Goal: Check status: Check status

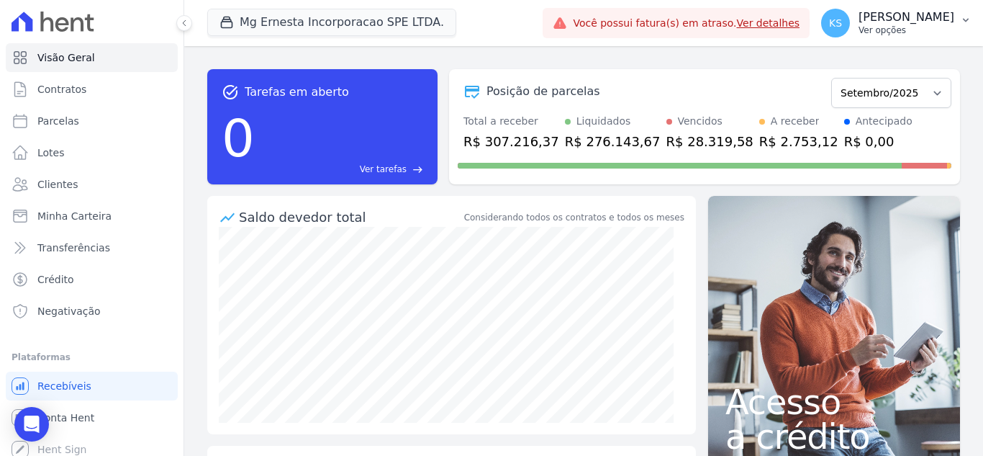
click at [924, 22] on p "[PERSON_NAME]" at bounding box center [907, 17] width 96 height 14
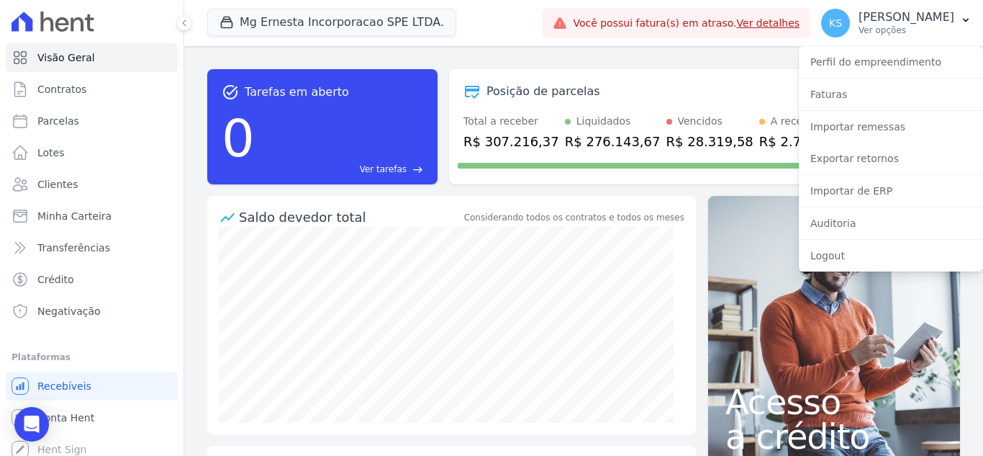
click at [497, 58] on div "task_alt Tarefas em aberto 0 Ver tarefas east Posição de parcelas Julho/2025 Ag…" at bounding box center [583, 127] width 753 height 138
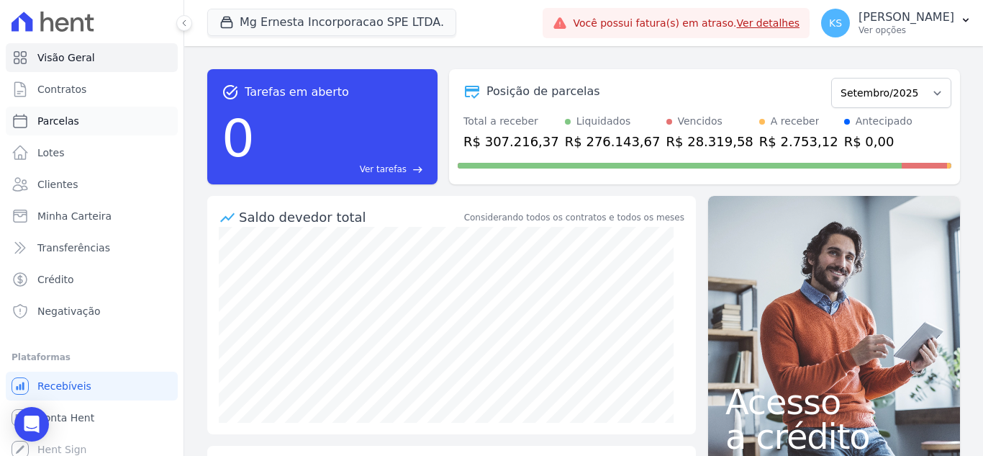
click at [57, 120] on span "Parcelas" at bounding box center [58, 121] width 42 height 14
select select
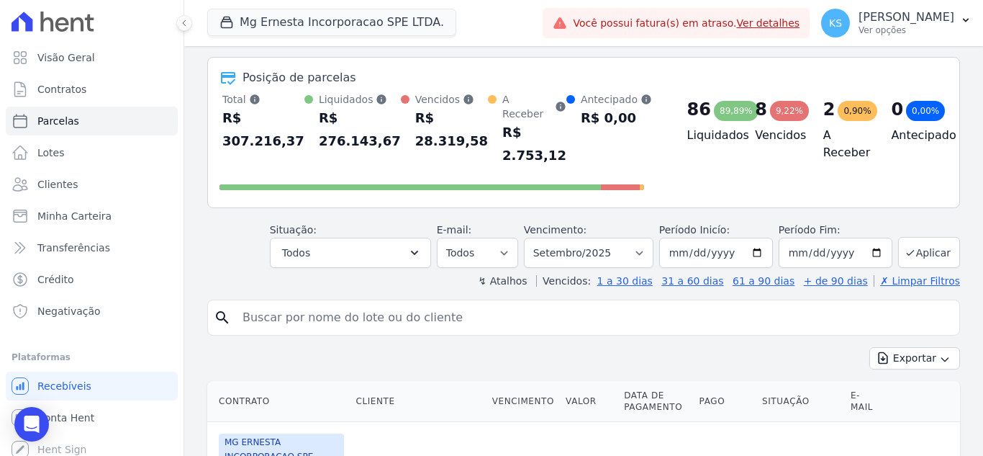
scroll to position [144, 0]
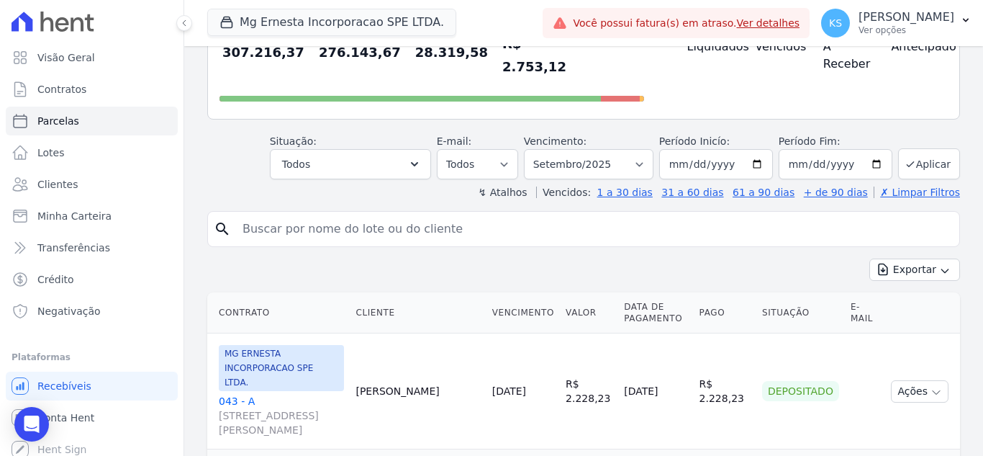
click at [282, 222] on input "search" at bounding box center [594, 229] width 720 height 29
type input "111"
select select
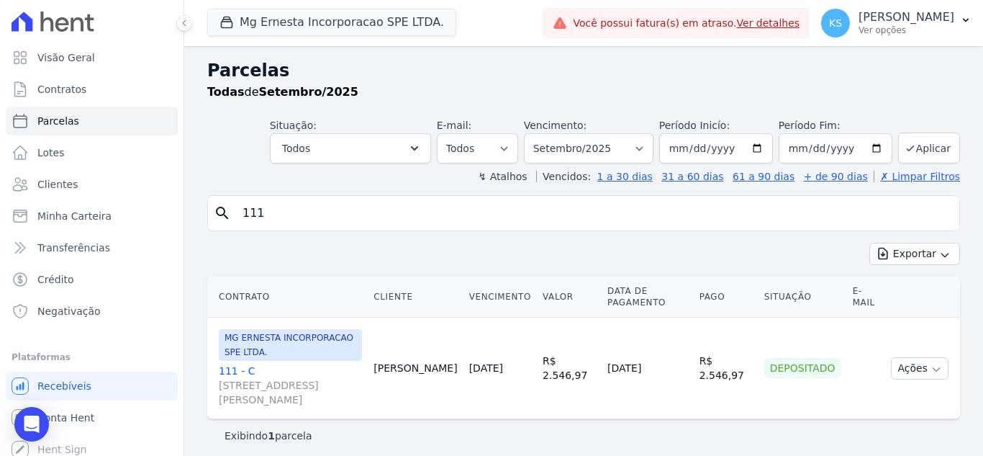
click at [230, 364] on link "111 - C [STREET_ADDRESS][PERSON_NAME]" at bounding box center [290, 385] width 143 height 43
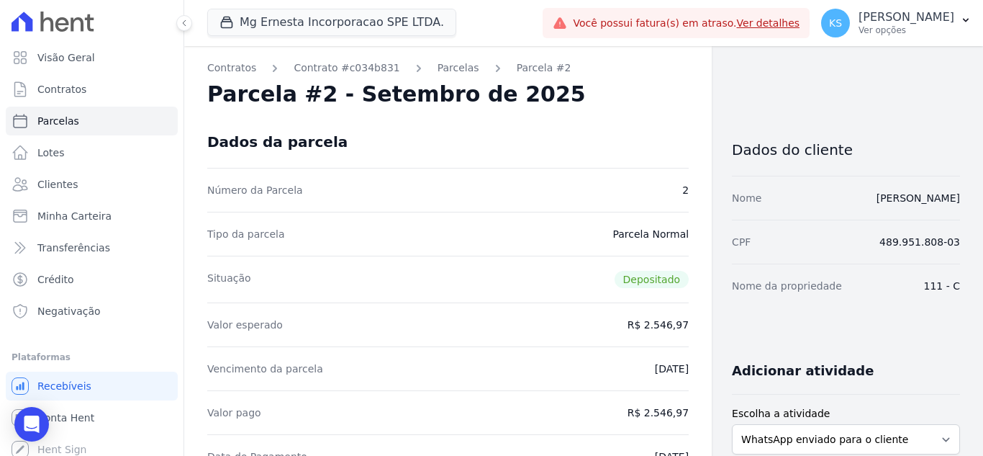
click at [501, 266] on div "Situação Depositado" at bounding box center [448, 279] width 482 height 47
select select
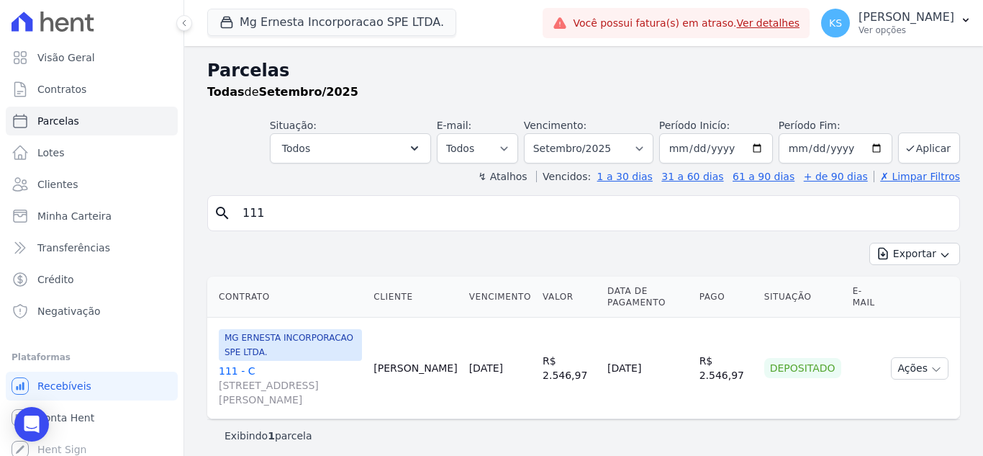
click at [270, 222] on input "111" at bounding box center [594, 213] width 720 height 29
type input "101"
select select
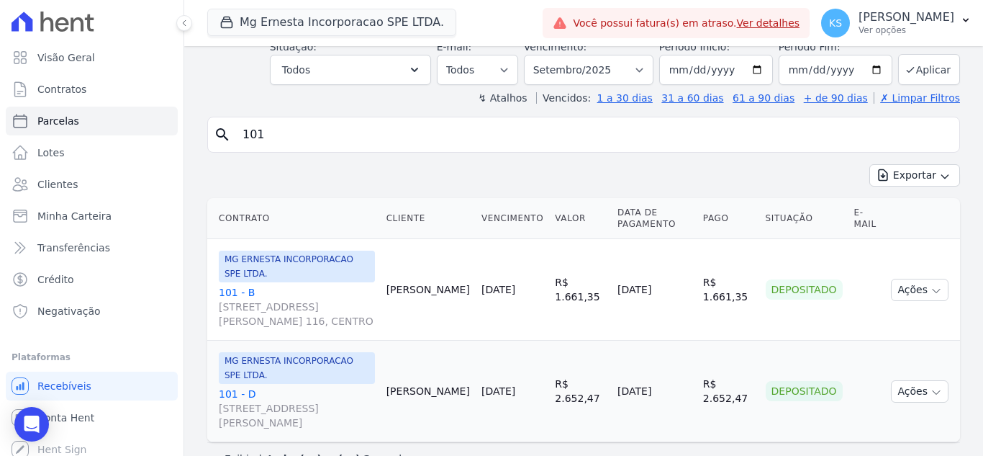
scroll to position [80, 0]
click at [235, 353] on span "MG ERNESTA INCORPORACAO SPE LTDA." at bounding box center [297, 367] width 156 height 32
click at [240, 385] on link "101 - D [STREET_ADDRESS][PERSON_NAME]" at bounding box center [297, 406] width 156 height 43
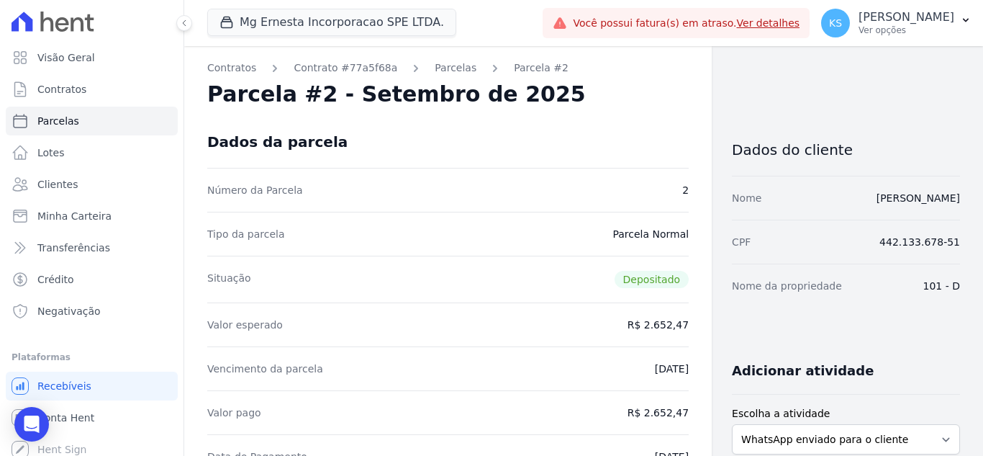
select select
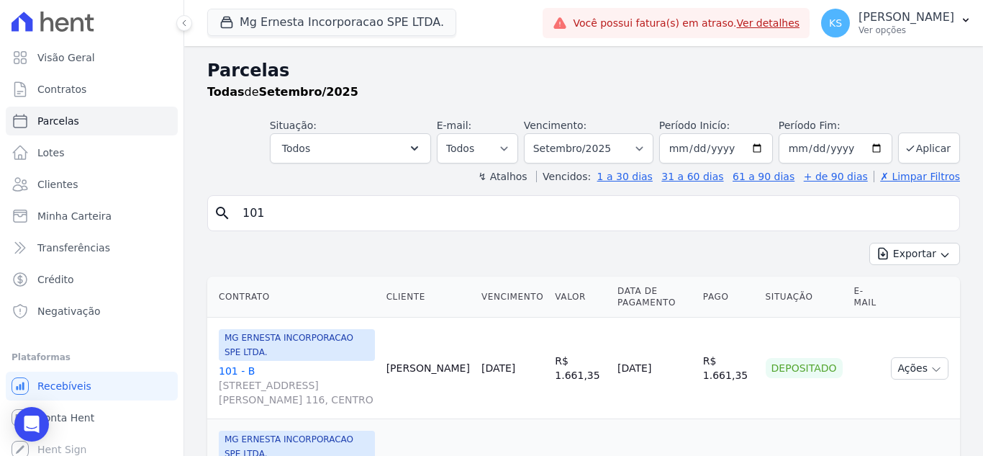
drag, startPoint x: 276, startPoint y: 215, endPoint x: 217, endPoint y: 210, distance: 59.2
click at [217, 210] on div "search 101" at bounding box center [583, 213] width 753 height 36
type input "81"
select select
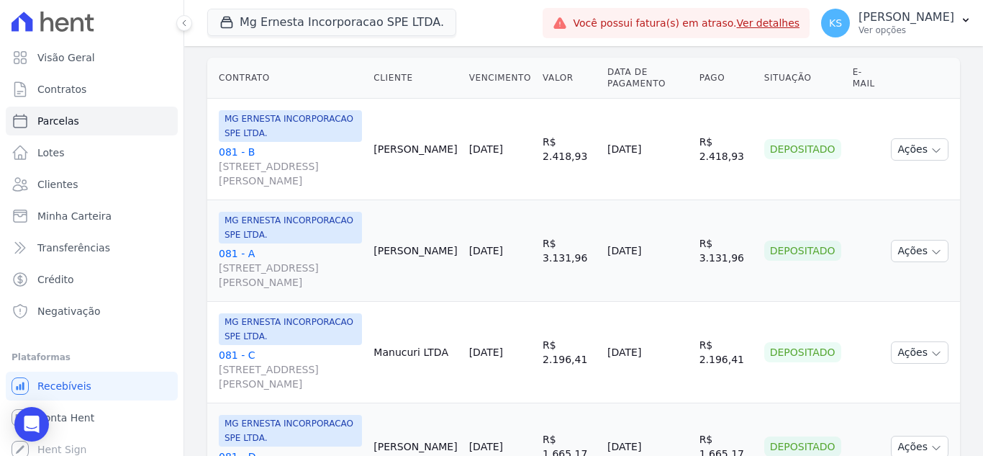
scroll to position [240, 0]
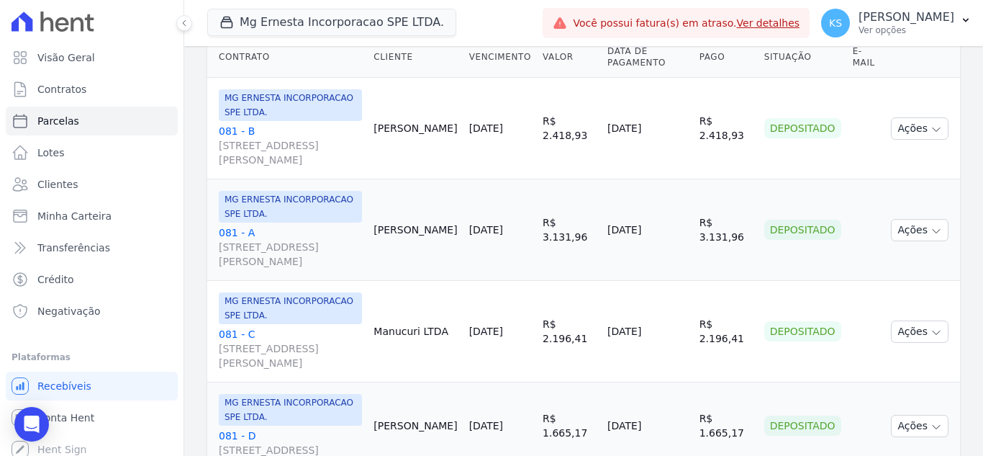
click at [236, 292] on span "MG ERNESTA INCORPORACAO SPE LTDA." at bounding box center [290, 308] width 143 height 32
click at [237, 292] on span "MG ERNESTA INCORPORACAO SPE LTDA." at bounding box center [290, 308] width 143 height 32
click at [226, 327] on link "081 - C [STREET_ADDRESS][PERSON_NAME]" at bounding box center [290, 348] width 143 height 43
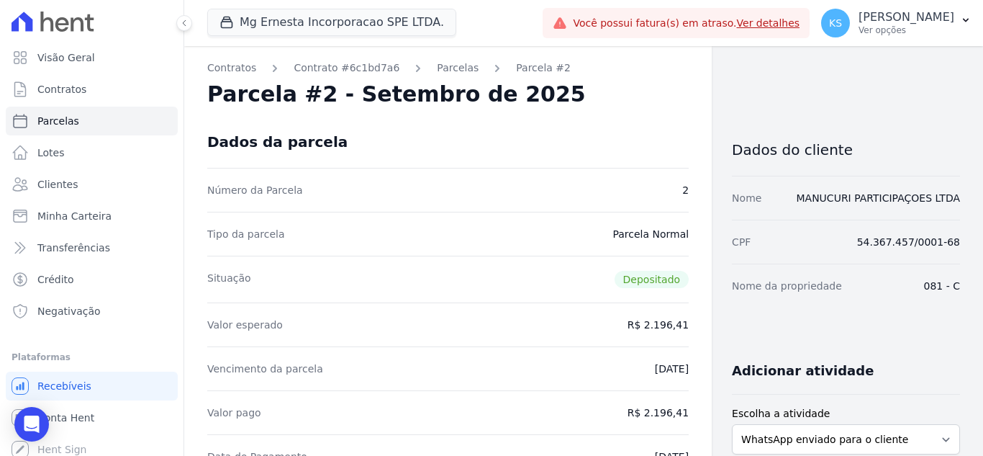
select select
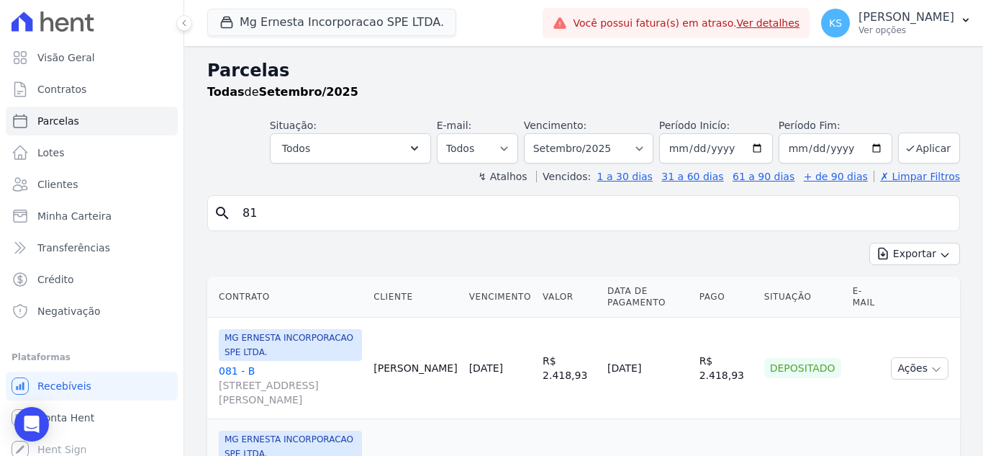
drag, startPoint x: 291, startPoint y: 217, endPoint x: 145, endPoint y: 231, distance: 146.1
click at [145, 231] on div "Visão Geral Contratos [GEOGRAPHIC_DATA] Lotes Clientes Minha Carteira Transferê…" at bounding box center [491, 228] width 983 height 456
type input "204"
select select
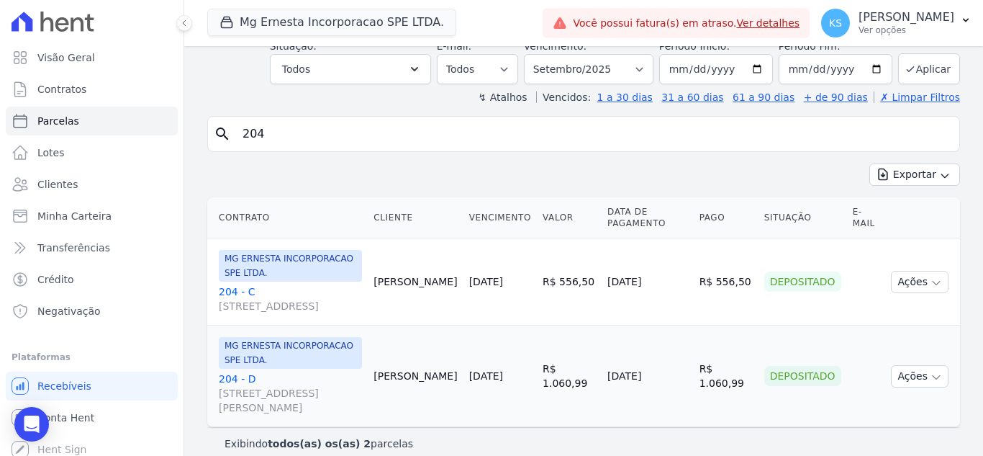
scroll to position [80, 0]
click at [235, 371] on link "204 - D [STREET_ADDRESS][PERSON_NAME]" at bounding box center [290, 392] width 143 height 43
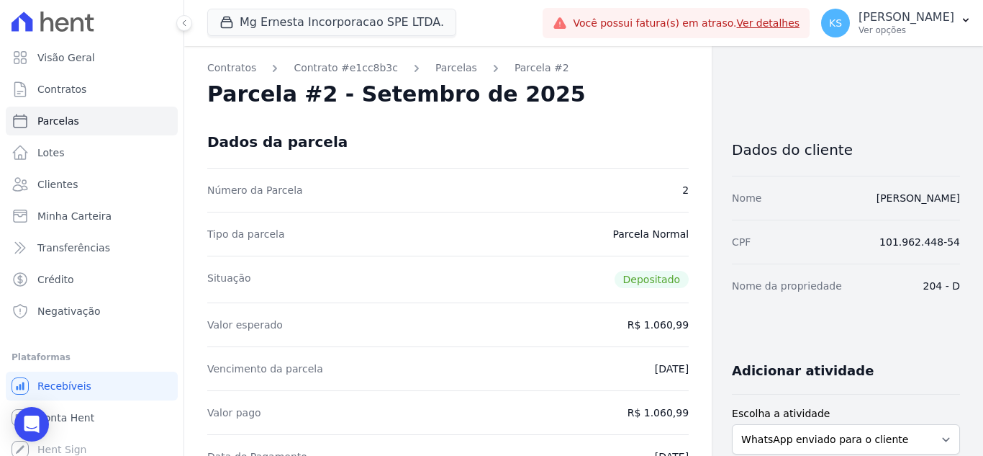
select select
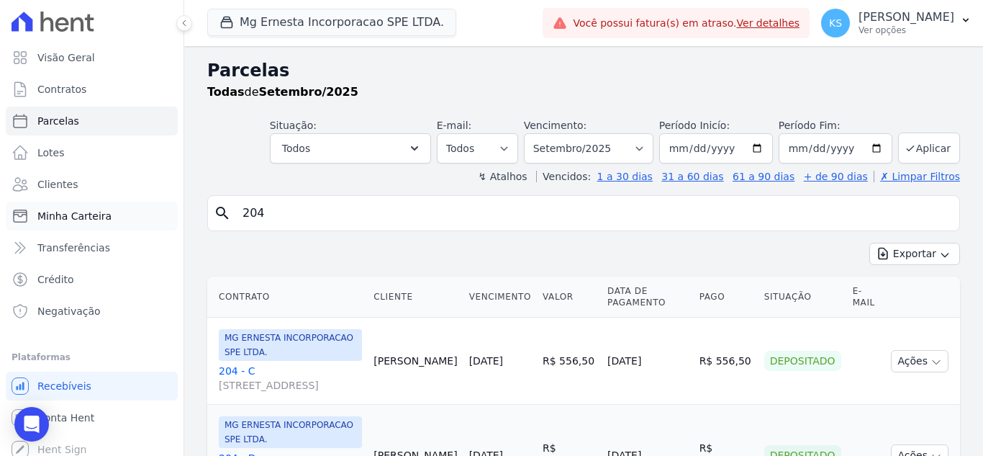
drag, startPoint x: 322, startPoint y: 208, endPoint x: 165, endPoint y: 217, distance: 157.2
click at [165, 216] on div "Visão Geral Contratos [GEOGRAPHIC_DATA] Lotes Clientes Minha Carteira Transferê…" at bounding box center [491, 228] width 983 height 456
type input "41"
select select
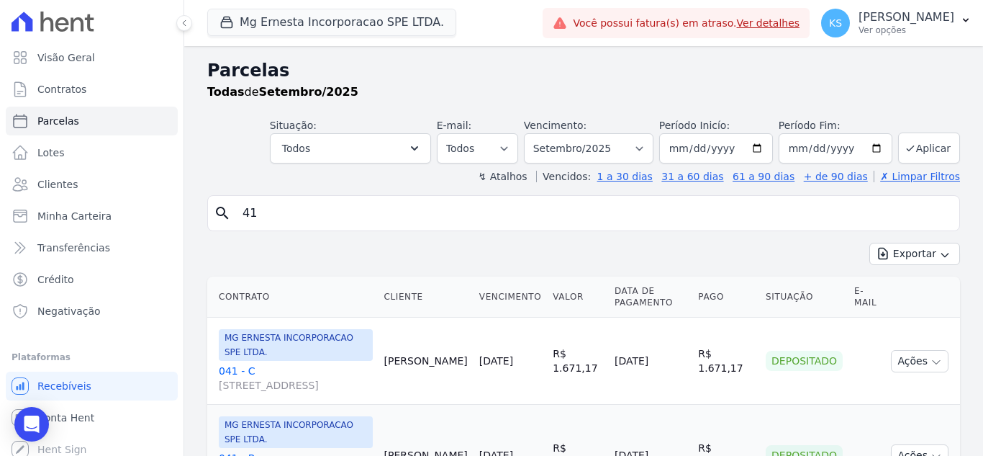
drag, startPoint x: 275, startPoint y: 213, endPoint x: 207, endPoint y: 212, distance: 68.4
click at [207, 212] on div "Parcelas Todas de Setembro/2025 Situação: Agendado Em Aberto Pago Processando C…" at bounding box center [583, 450] width 799 height 808
type input "94"
select select
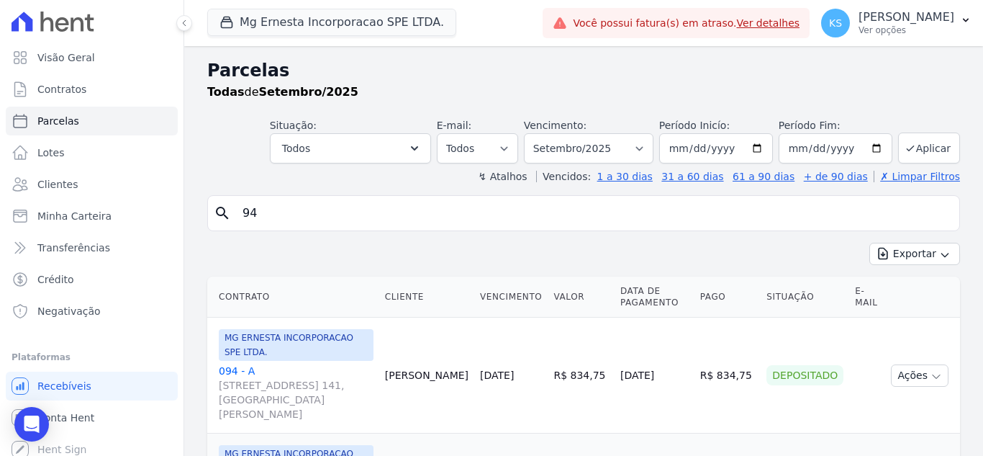
drag, startPoint x: 269, startPoint y: 209, endPoint x: 199, endPoint y: 209, distance: 69.8
click at [216, 219] on div "search 94" at bounding box center [583, 213] width 753 height 36
type input "71"
select select
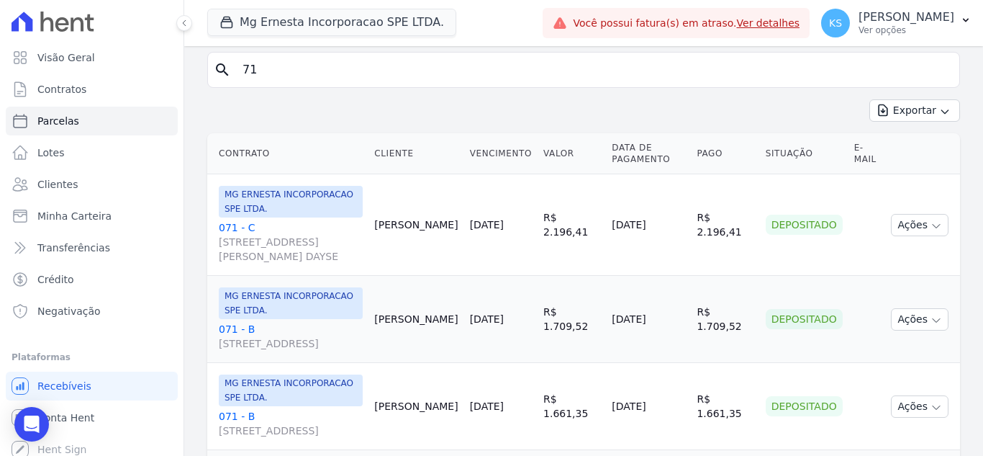
scroll to position [144, 0]
click at [238, 321] on link "071 - B [STREET_ADDRESS]" at bounding box center [291, 335] width 144 height 29
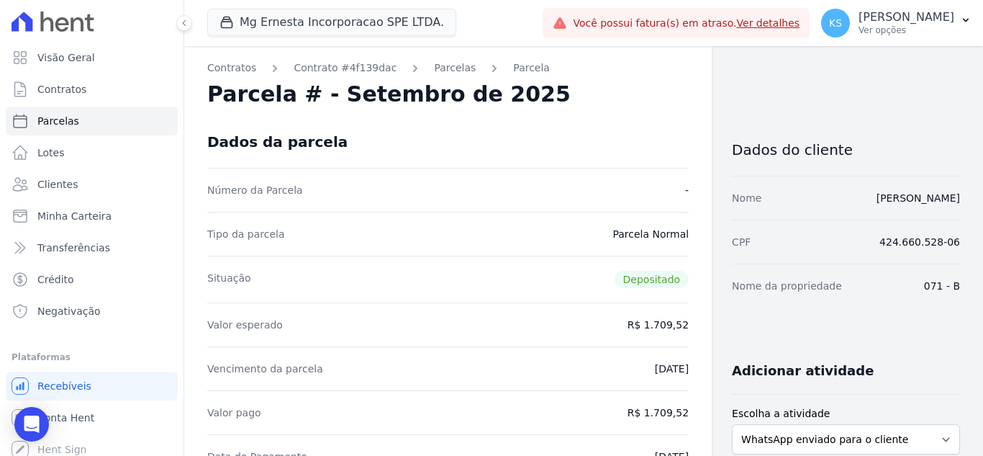
select select
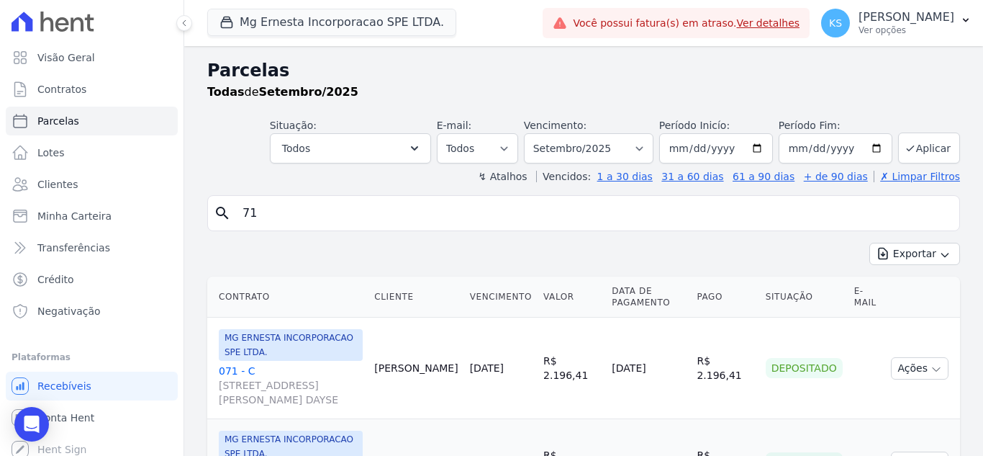
drag, startPoint x: 221, startPoint y: 220, endPoint x: 181, endPoint y: 216, distance: 39.8
click at [181, 216] on div "Visão Geral Contratos [GEOGRAPHIC_DATA] Lotes Clientes Minha Carteira Transferê…" at bounding box center [491, 228] width 983 height 456
type input "84"
select select
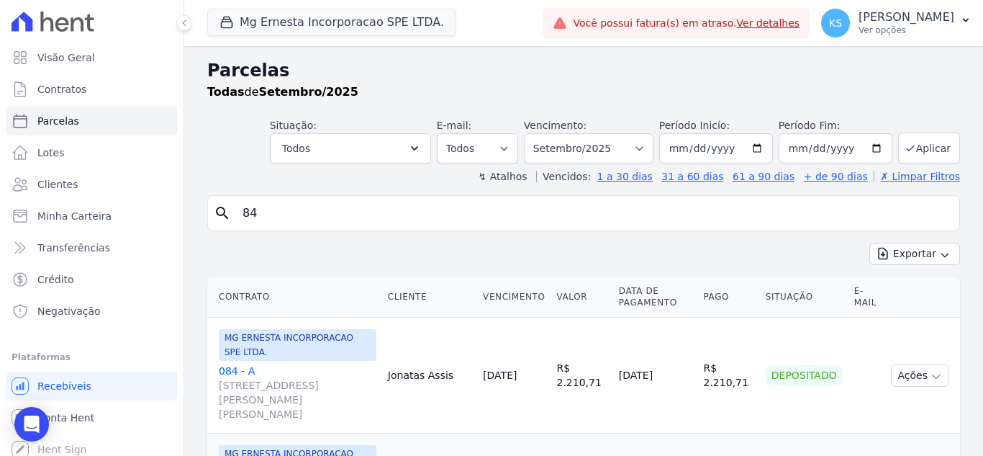
scroll to position [66, 0]
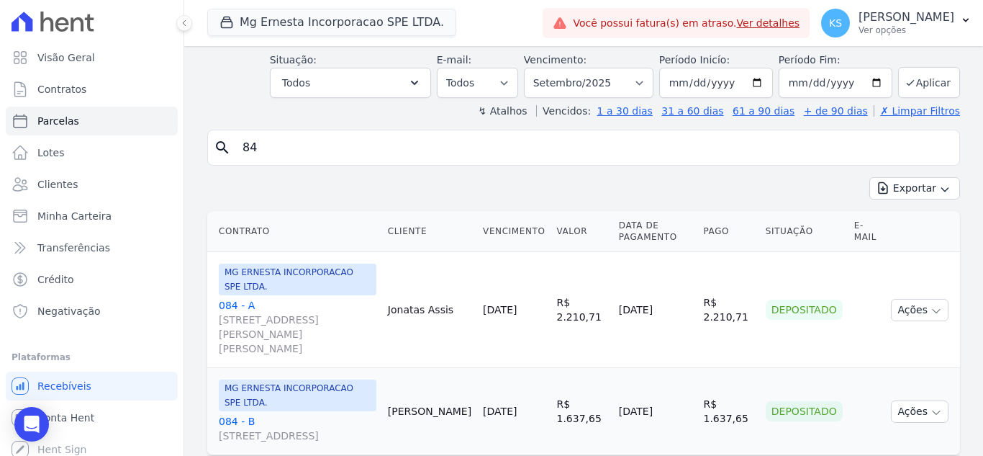
click at [227, 159] on div "search 84" at bounding box center [583, 148] width 753 height 36
type input "71"
select select
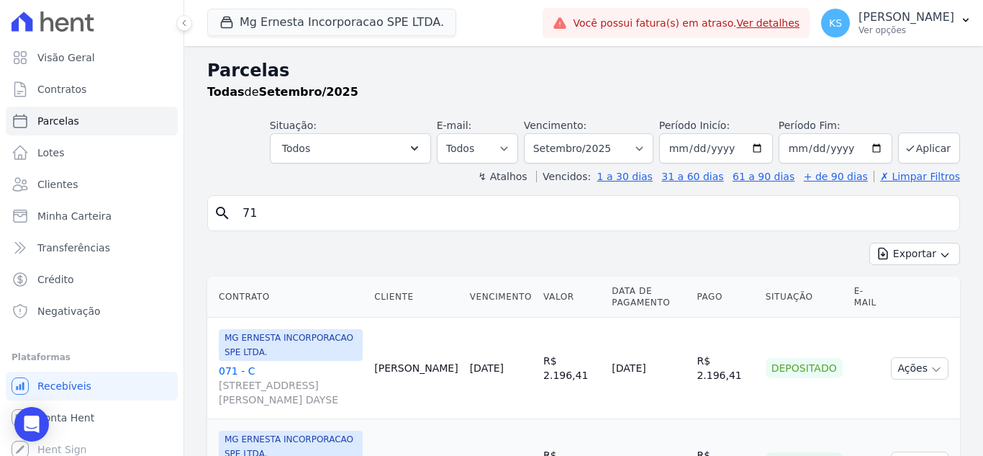
drag, startPoint x: 271, startPoint y: 219, endPoint x: 205, endPoint y: 204, distance: 67.2
click at [208, 215] on div "search 71" at bounding box center [583, 213] width 753 height 36
type input "131"
select select
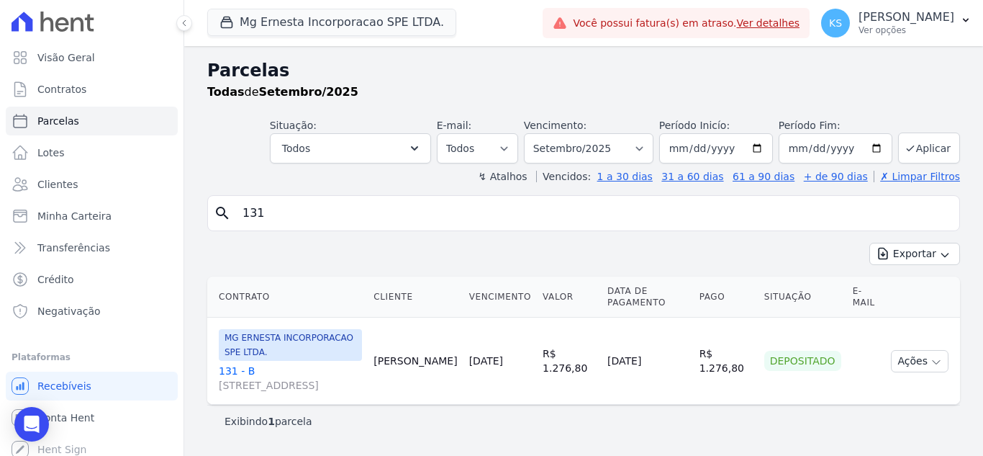
scroll to position [7, 0]
